Goal: Task Accomplishment & Management: Use online tool/utility

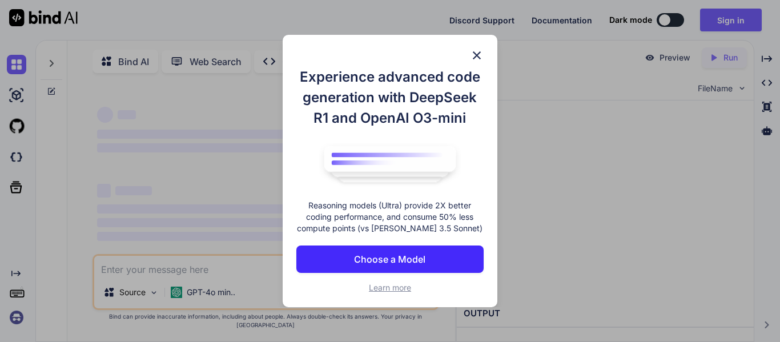
type textarea "x"
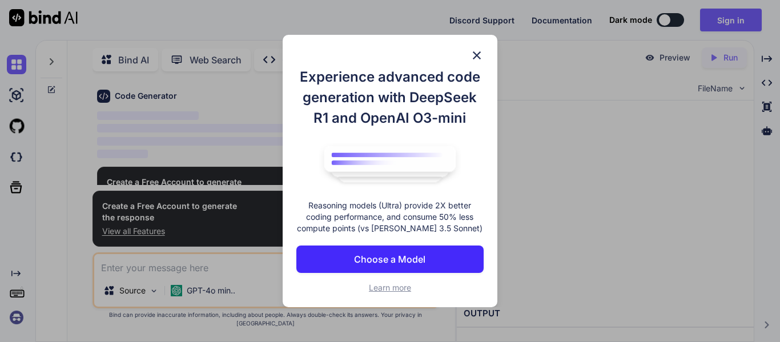
click at [427, 253] on button "Choose a Model" at bounding box center [390, 259] width 187 height 27
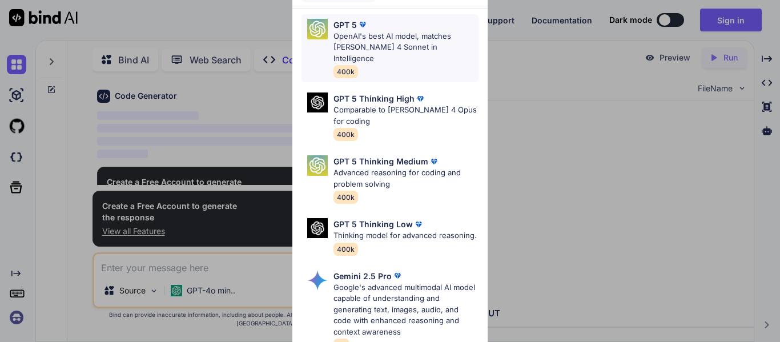
click at [361, 49] on p "OpenAI's best AI model, matches [PERSON_NAME] 4 Sonnet in Intelligence" at bounding box center [406, 48] width 145 height 34
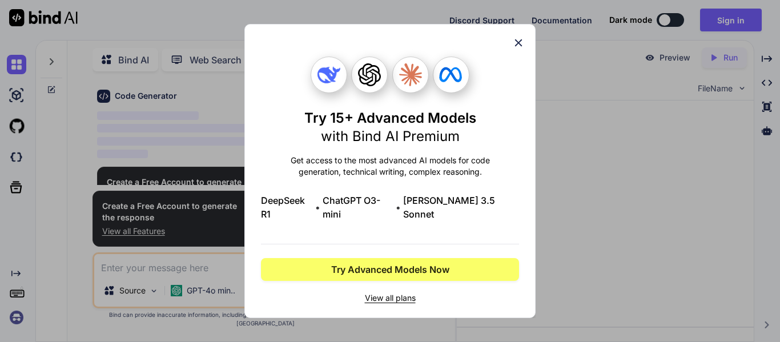
click at [515, 49] on icon at bounding box center [518, 43] width 13 height 13
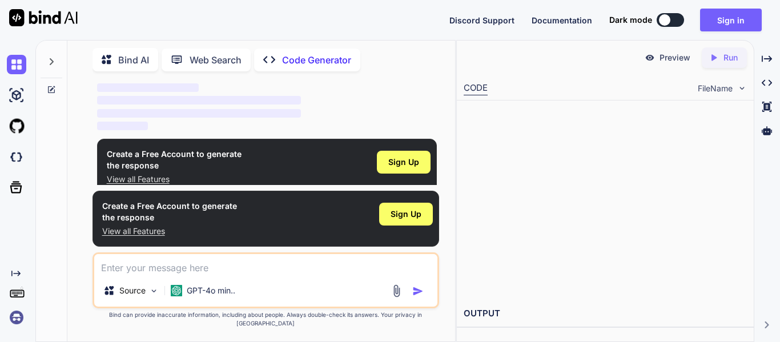
scroll to position [75, 0]
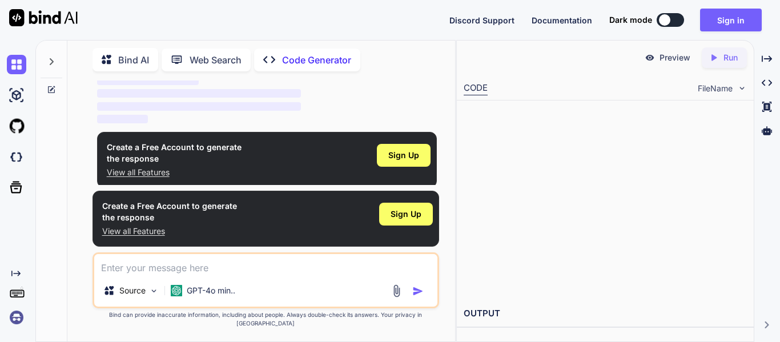
click at [228, 284] on div "Source GPT-4o min.." at bounding box center [266, 281] width 347 height 56
click at [221, 274] on textarea at bounding box center [265, 264] width 343 height 21
type textarea "c"
type textarea "x"
type textarea "cr"
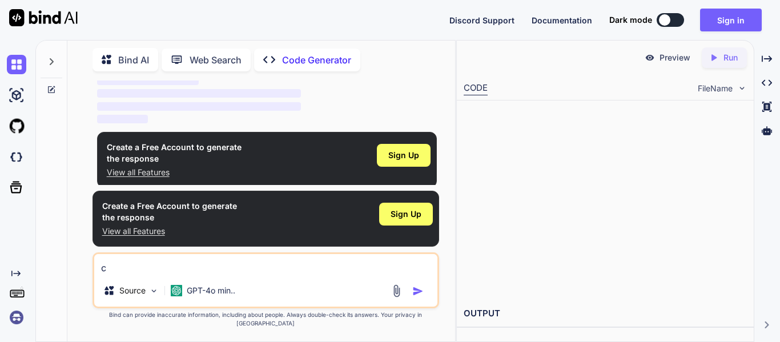
type textarea "x"
type textarea "cre"
type textarea "x"
type textarea "crea"
type textarea "x"
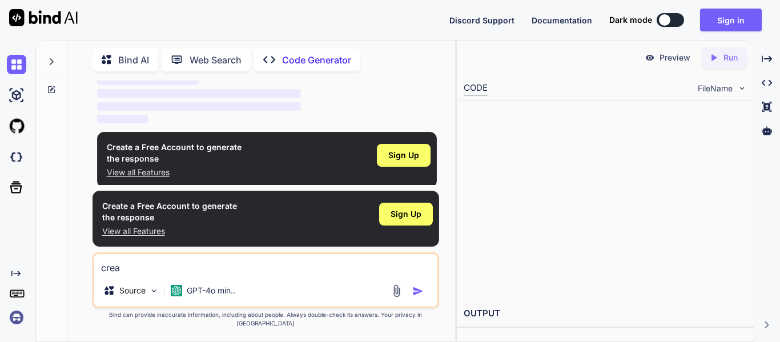
type textarea "creat"
type textarea "x"
type textarea "create"
type textarea "x"
type textarea "create"
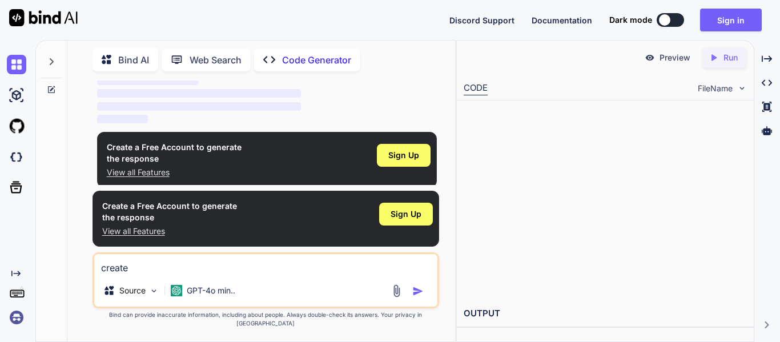
type textarea "x"
type textarea "create c"
type textarea "x"
type textarea "create co"
type textarea "x"
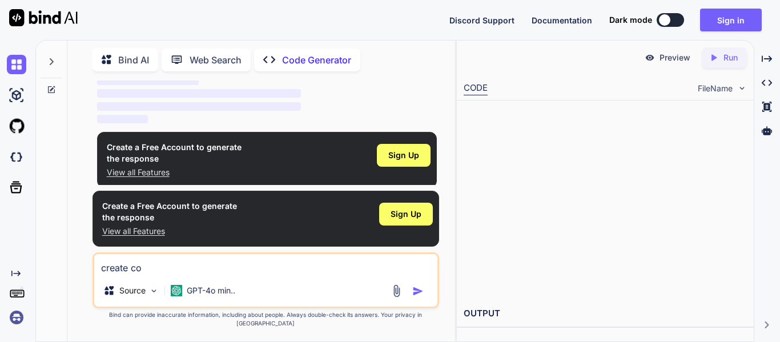
type textarea "create cod"
type textarea "x"
type textarea "create code"
type textarea "x"
type textarea "create code"
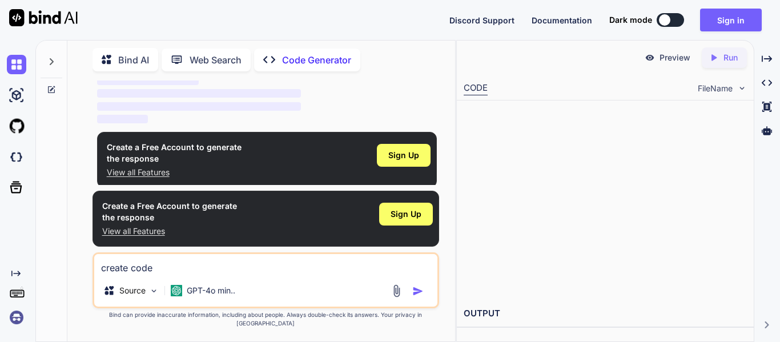
type textarea "x"
type textarea "create code f"
type textarea "x"
type textarea "create code fo"
type textarea "x"
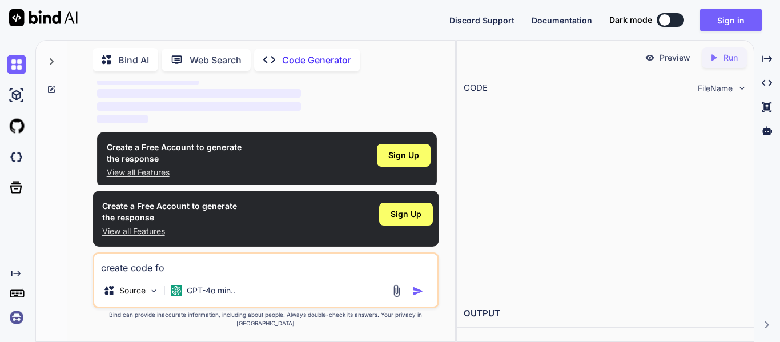
type textarea "create code for"
type textarea "x"
type textarea "create code for"
type textarea "x"
type textarea "create code for s"
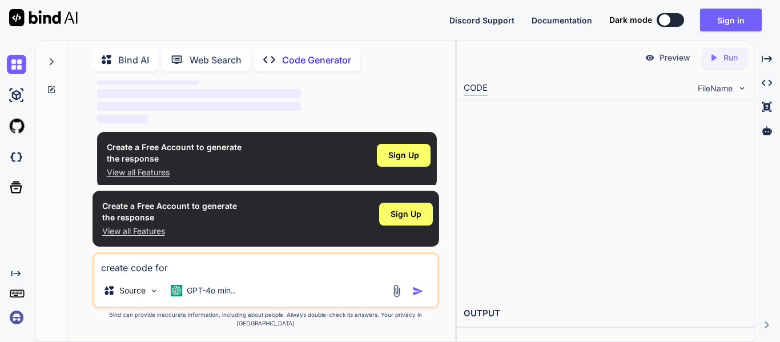
type textarea "x"
type textarea "create code for su"
type textarea "x"
type textarea "create code for s"
type textarea "x"
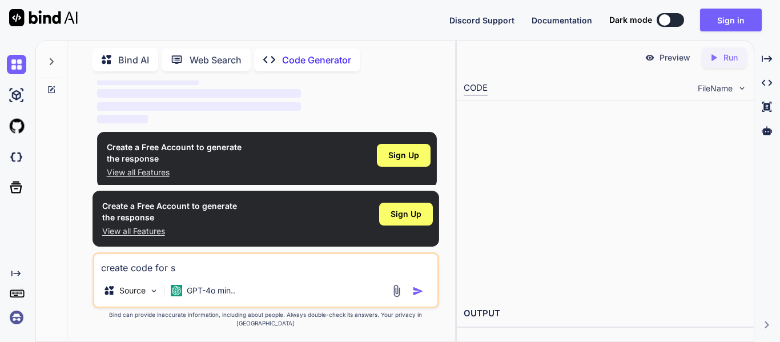
type textarea "create code for su"
type textarea "x"
type textarea "create code for sub"
type textarea "x"
type textarea "create code for sub"
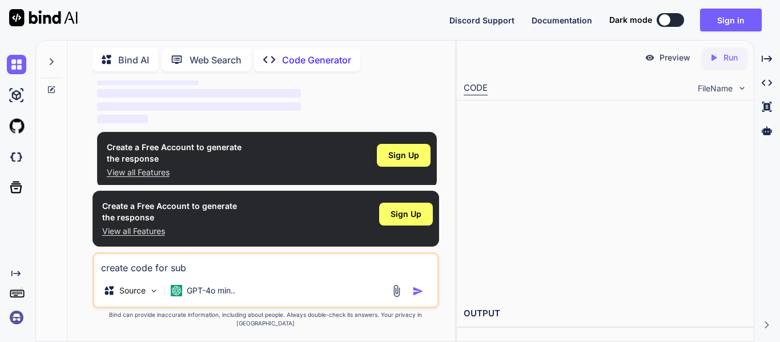
type textarea "x"
type textarea "create code for sub"
type textarea "x"
type textarea "create code for subw"
type textarea "x"
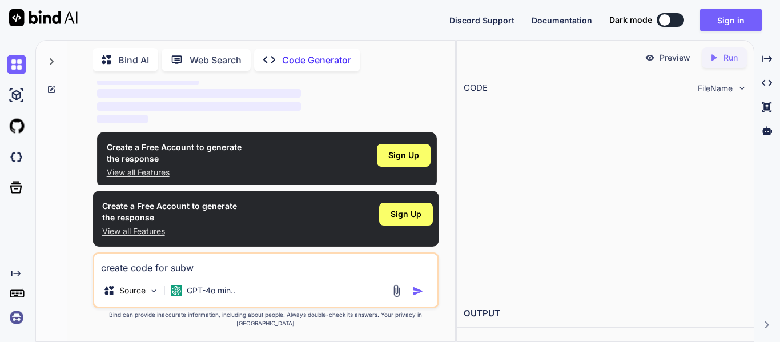
type textarea "create code for subwa"
type textarea "x"
type textarea "create code for subway"
type textarea "x"
type textarea "create code for subway"
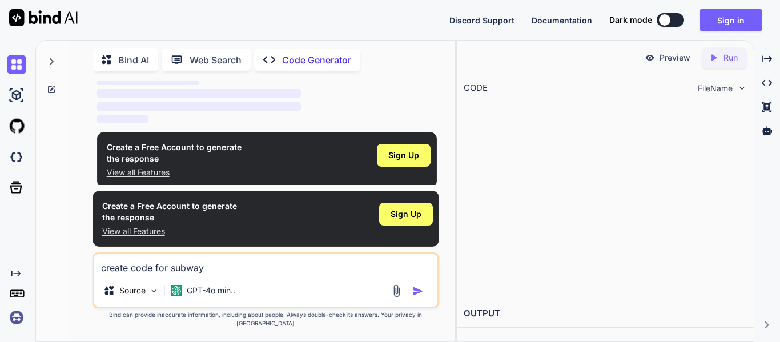
type textarea "x"
type textarea "create code for subway s"
type textarea "x"
type textarea "create code for subway su"
type textarea "x"
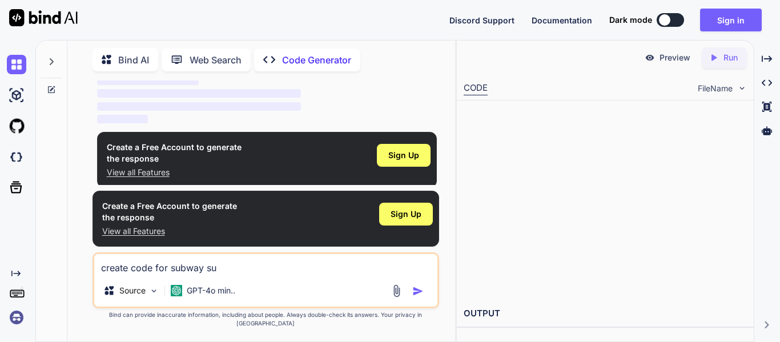
type textarea "create code for subway sur"
type textarea "x"
type textarea "create code for subway surf"
type textarea "x"
type textarea "create code for subway surfe"
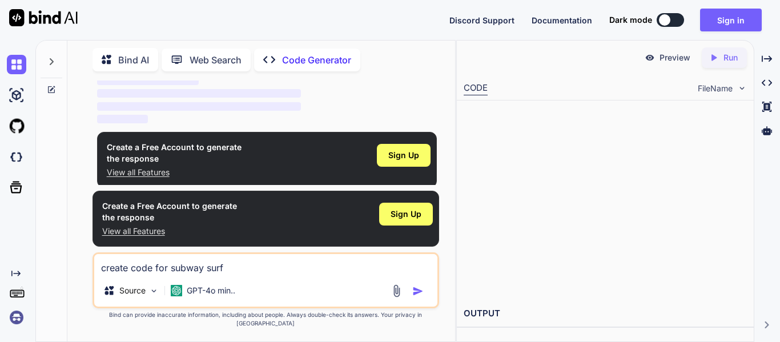
type textarea "x"
type textarea "create code for subway surfer"
type textarea "x"
type textarea "create code for subway surfers"
type textarea "x"
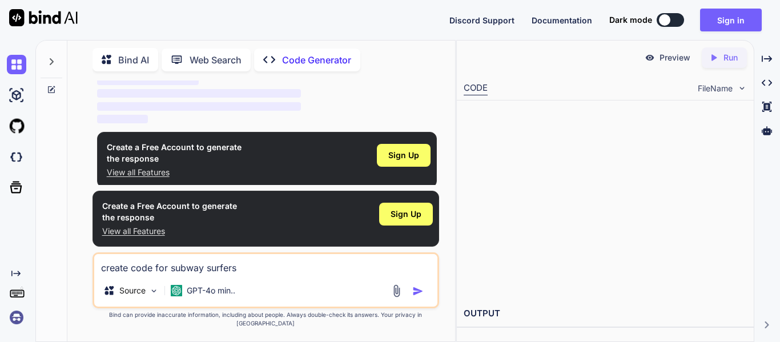
type textarea "create code for subway surfers"
type textarea "x"
type textarea "create code for subway surfers H"
type textarea "x"
type textarea "create code for subway surfers Ht"
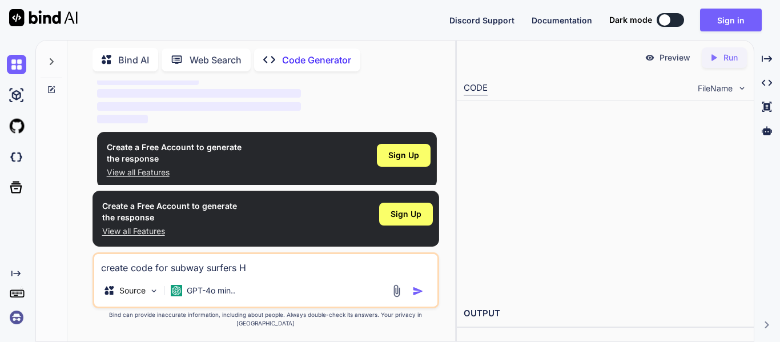
type textarea "x"
type textarea "create code for subway surfers Htm"
type textarea "x"
type textarea "create code for subway surfers Html"
type textarea "x"
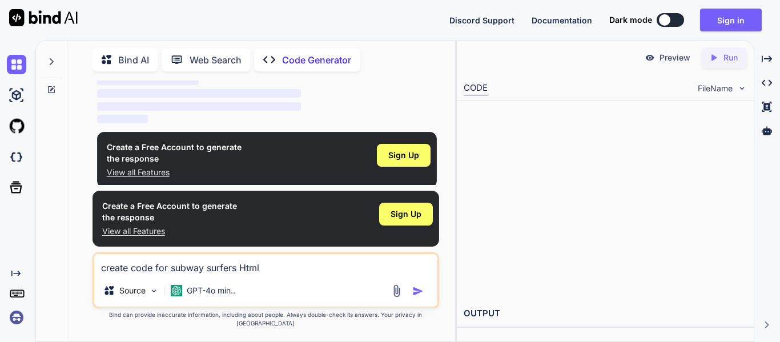
type textarea "create code for subway surfers Html"
type textarea "x"
type textarea "create code for subway surfers Html c"
type textarea "x"
type textarea "create code for subway surfers Html co"
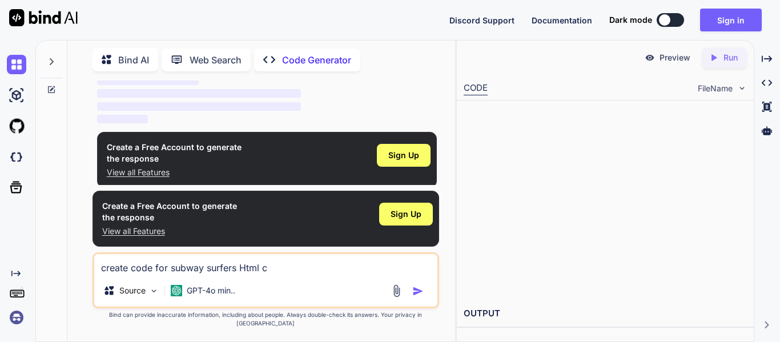
type textarea "x"
type textarea "create code for subway surfers Html cod"
type textarea "x"
type textarea "create code for subway surfers Html code"
type textarea "x"
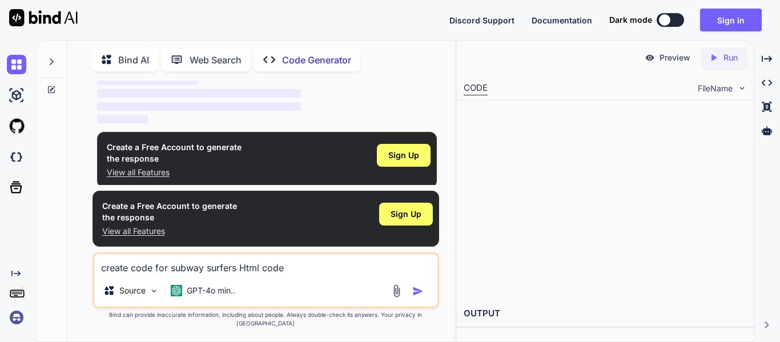
type textarea "create code for subway surfers Html code"
click at [414, 297] on img "button" at bounding box center [418, 291] width 11 height 11
click at [417, 297] on img "button" at bounding box center [418, 291] width 11 height 11
click at [219, 296] on p "GPT-4o min.." at bounding box center [211, 290] width 49 height 11
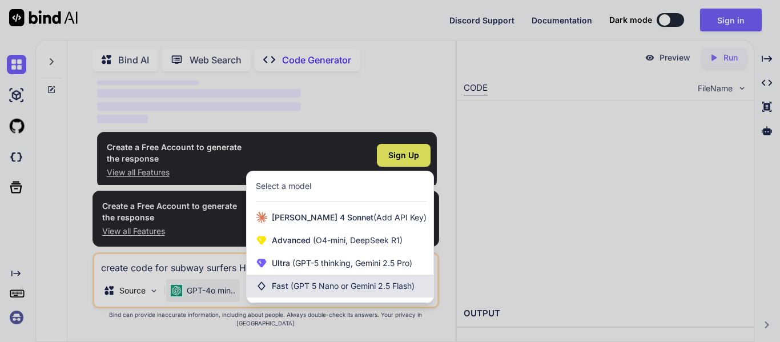
click at [313, 291] on span "(GPT 5 Nano or Gemini 2.5 Flash)" at bounding box center [353, 286] width 124 height 10
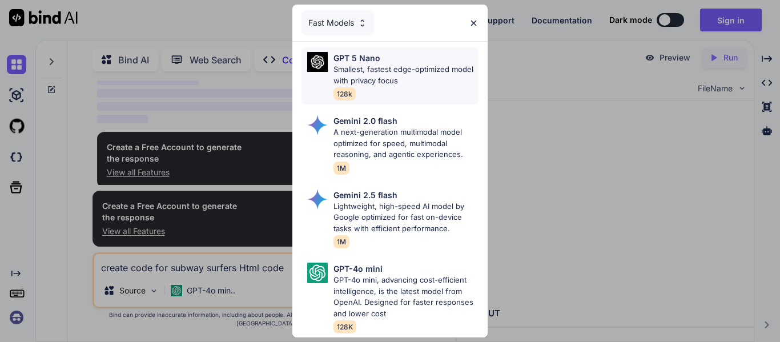
click at [401, 78] on p "Smallest, fastest edge-optimized model with privacy focus" at bounding box center [406, 75] width 145 height 22
type textarea "x"
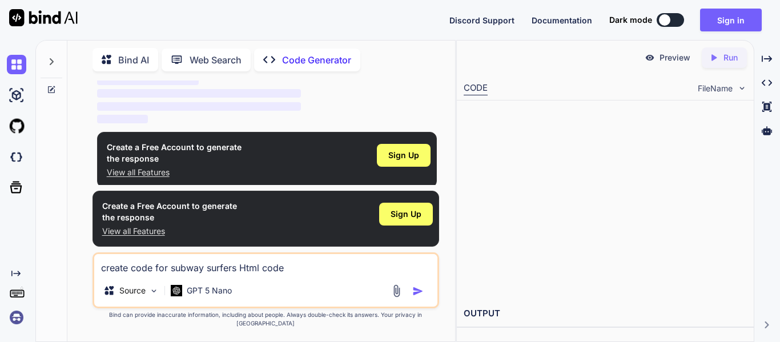
click at [412, 293] on div at bounding box center [409, 291] width 38 height 13
click at [417, 297] on img "button" at bounding box center [418, 291] width 11 height 11
click at [739, 61] on div "Created with Pixso. Run" at bounding box center [724, 57] width 45 height 21
